Goal: Navigation & Orientation: Find specific page/section

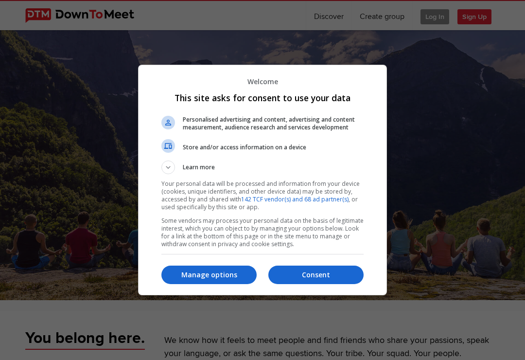
scroll to position [39, 0]
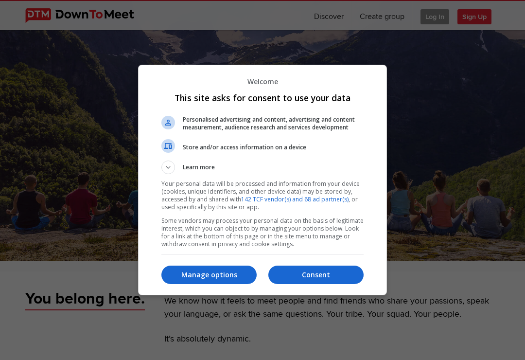
click at [192, 279] on p "Manage options" at bounding box center [208, 275] width 95 height 10
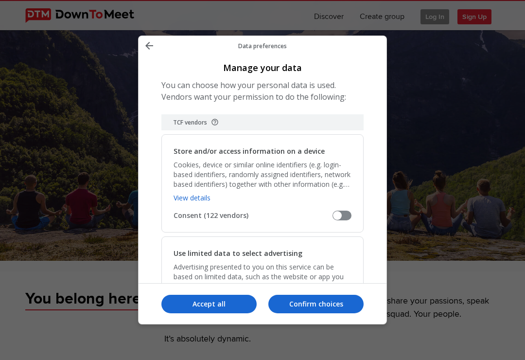
click at [195, 309] on p "Accept all" at bounding box center [208, 304] width 95 height 10
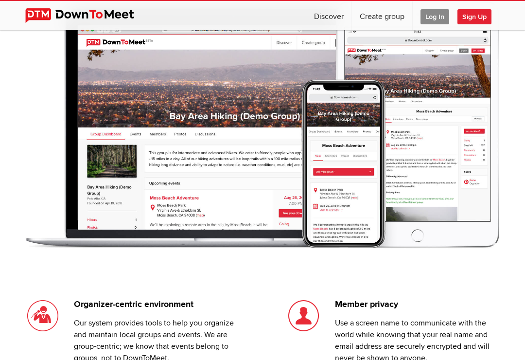
click at [431, 12] on span "Log In" at bounding box center [434, 16] width 29 height 15
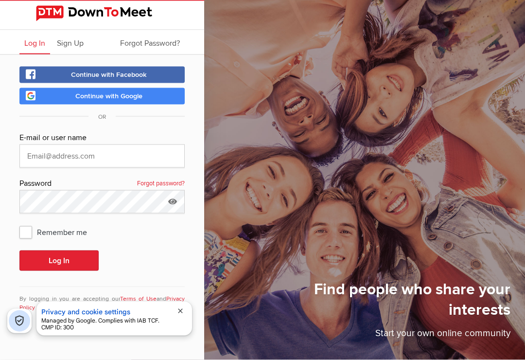
scroll to position [10, 0]
click at [62, 147] on input "text" at bounding box center [101, 155] width 165 height 23
click at [59, 144] on input "text" at bounding box center [101, 155] width 165 height 23
type input "[PERSON_NAME][EMAIL_ADDRESS][PERSON_NAME][DOMAIN_NAME]"
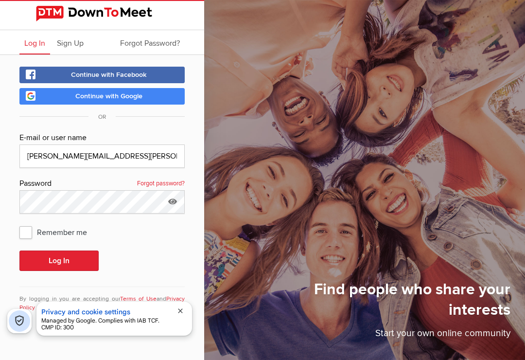
click at [59, 250] on button "Log In" at bounding box center [58, 260] width 79 height 20
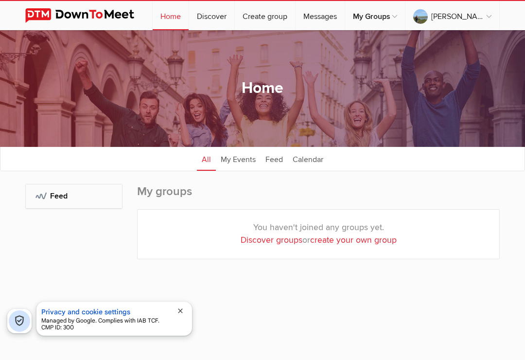
click at [48, 257] on div "My Groups: Feed" at bounding box center [73, 231] width 97 height 95
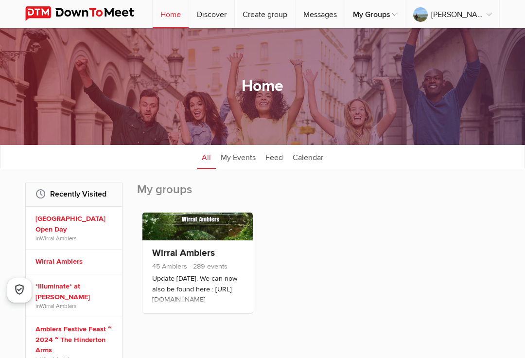
scroll to position [11, 0]
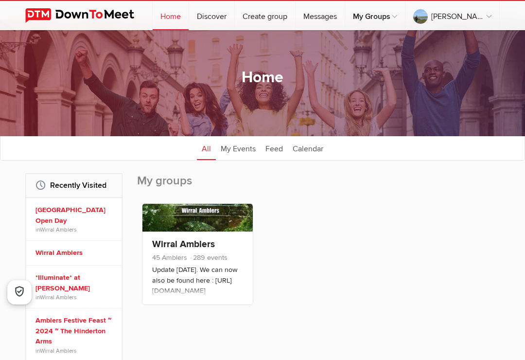
click at [185, 245] on link "Wirral Amblers" at bounding box center [183, 244] width 63 height 12
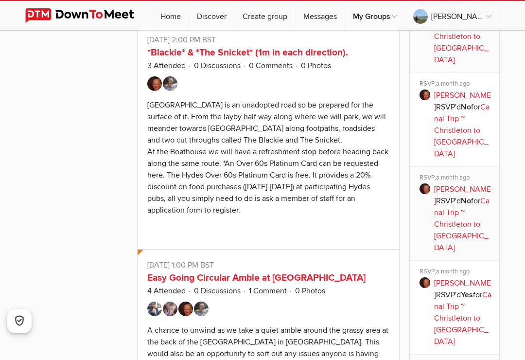
scroll to position [768, 0]
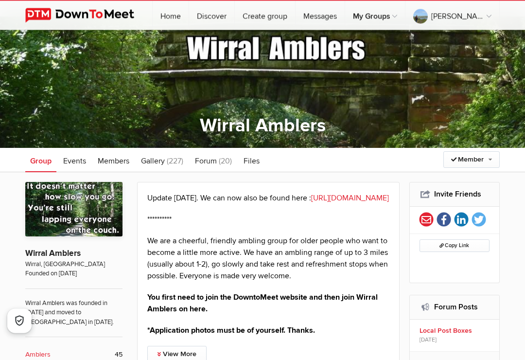
scroll to position [0, 0]
